Goal: Task Accomplishment & Management: Manage account settings

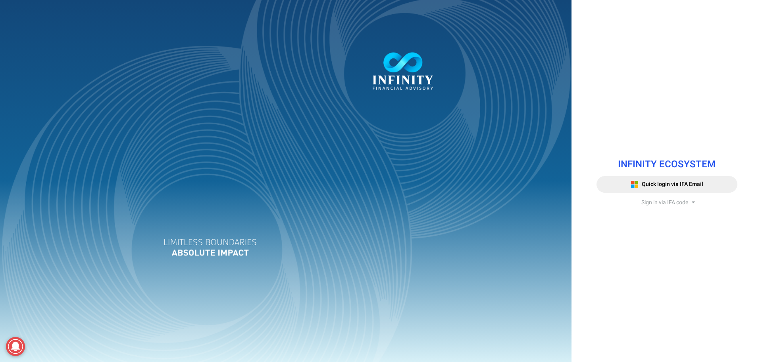
click at [663, 201] on span "Sign in via IFA code" at bounding box center [665, 202] width 47 height 8
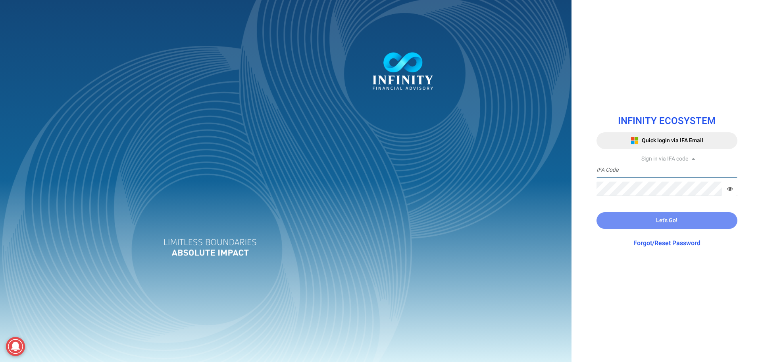
click at [654, 170] on input "text" at bounding box center [667, 170] width 141 height 15
type input "IFA0118"
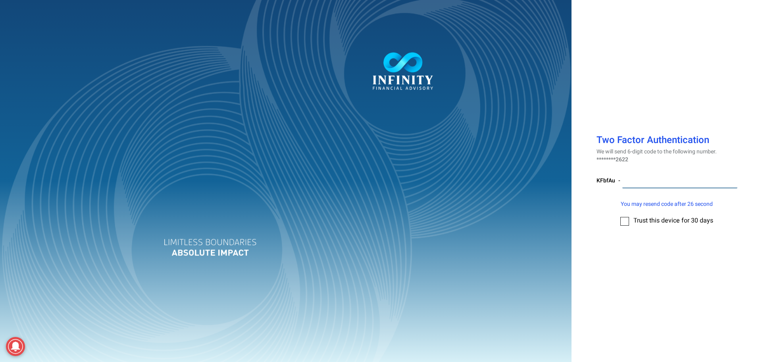
click at [651, 179] on input "number" at bounding box center [679, 180] width 115 height 15
type input "841339"
